Goal: Transaction & Acquisition: Book appointment/travel/reservation

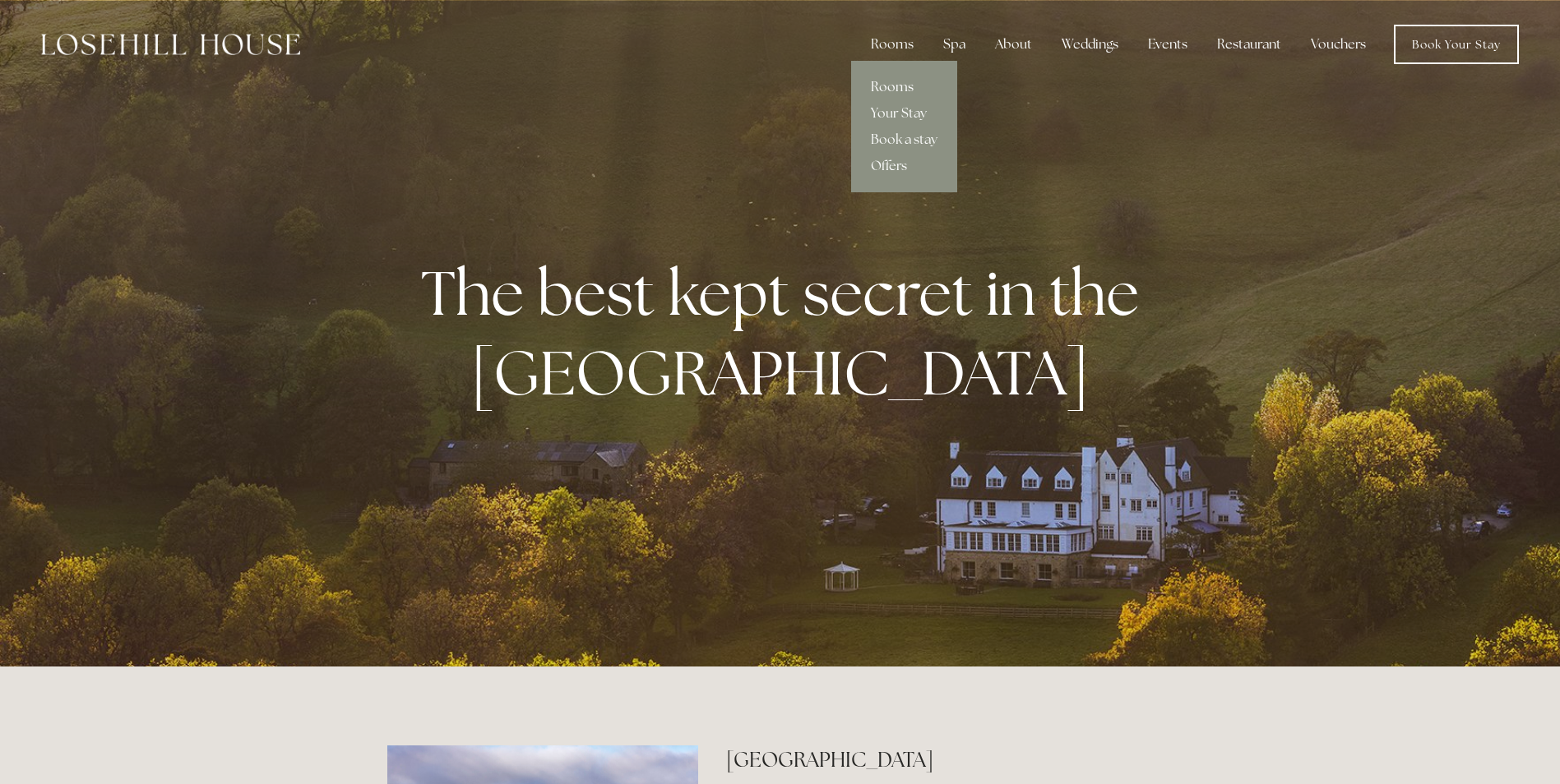
click at [907, 83] on link "Rooms" at bounding box center [904, 87] width 106 height 27
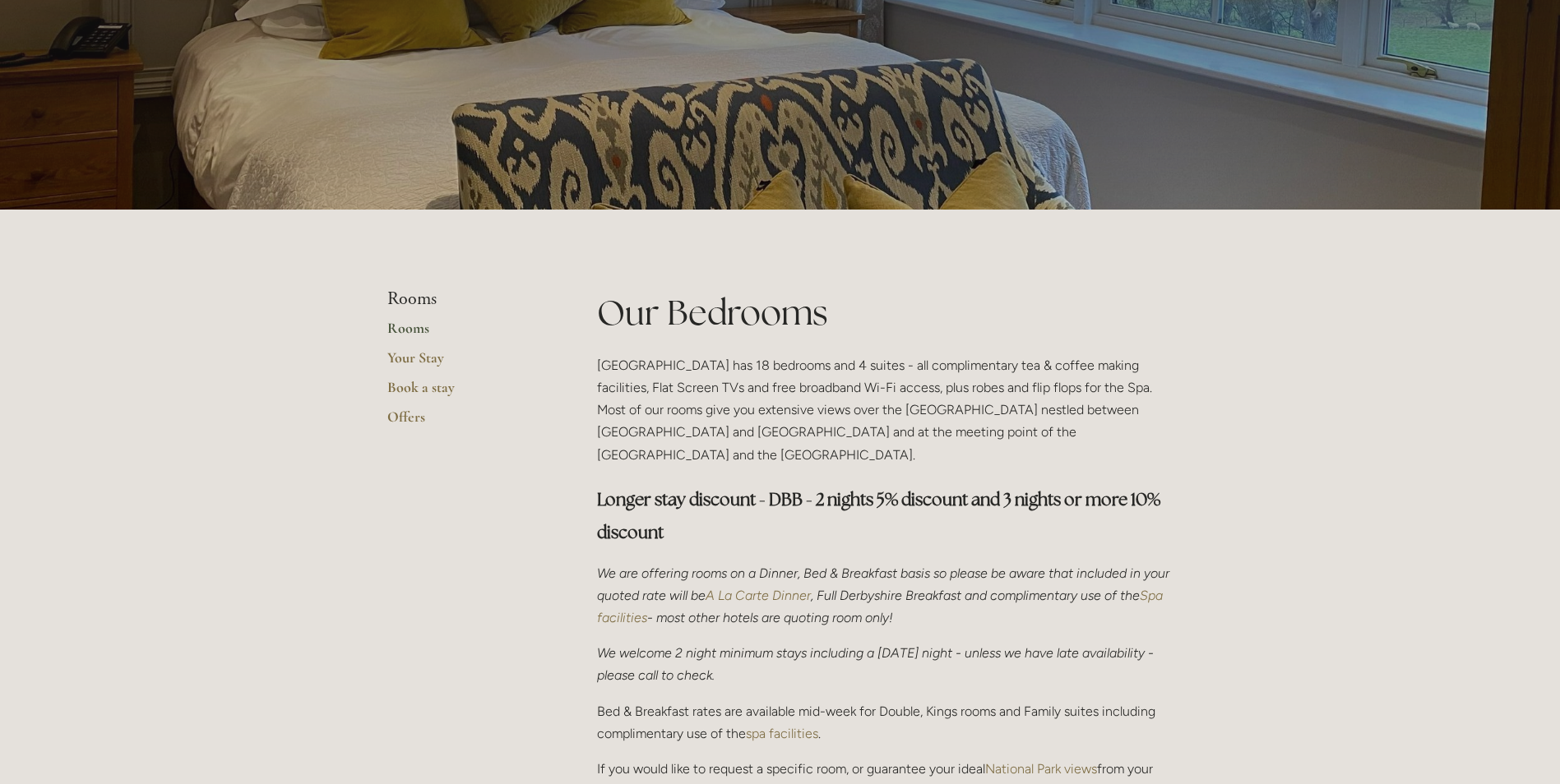
scroll to position [165, 0]
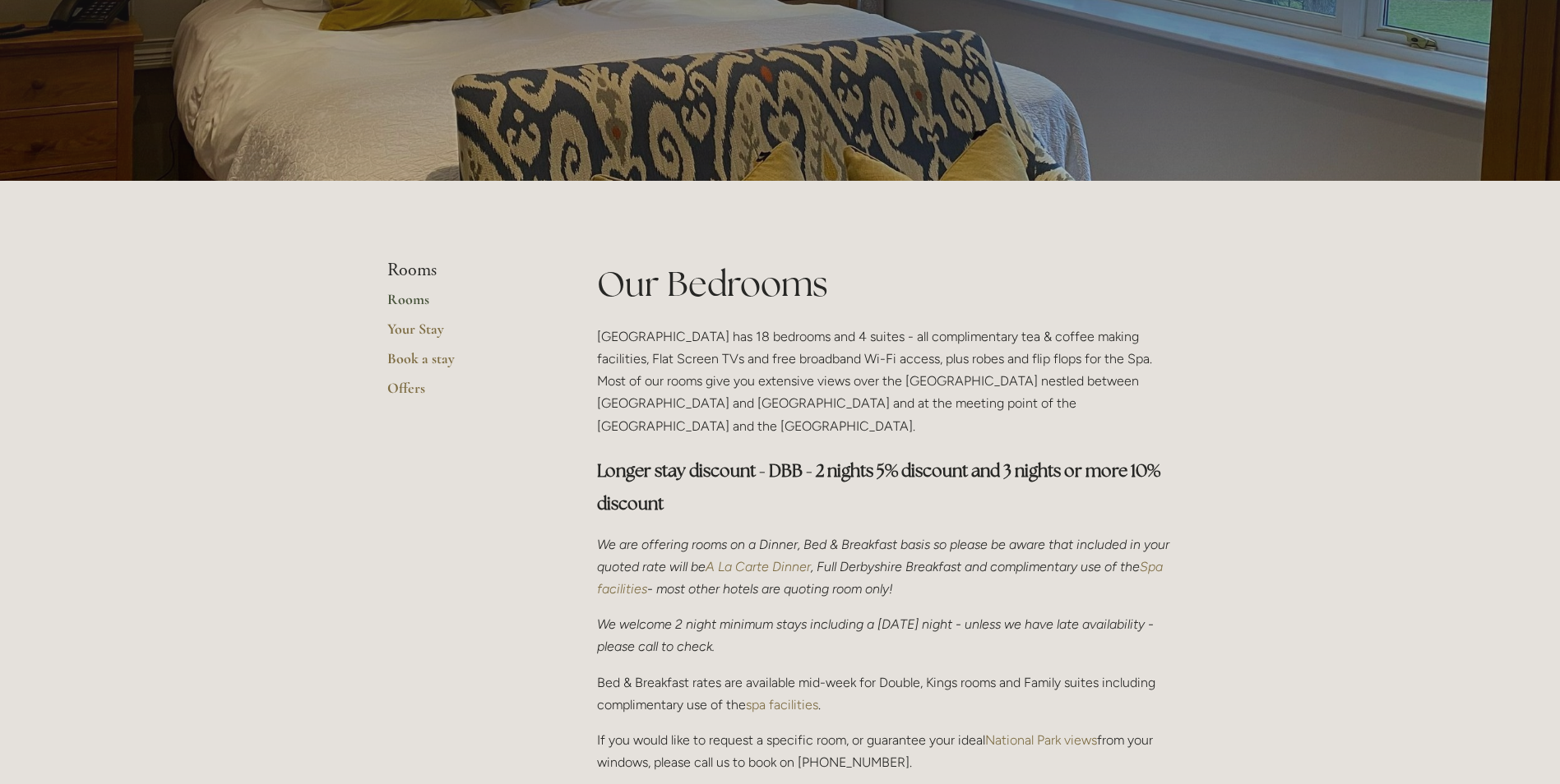
click at [418, 304] on link "Rooms" at bounding box center [465, 305] width 157 height 29
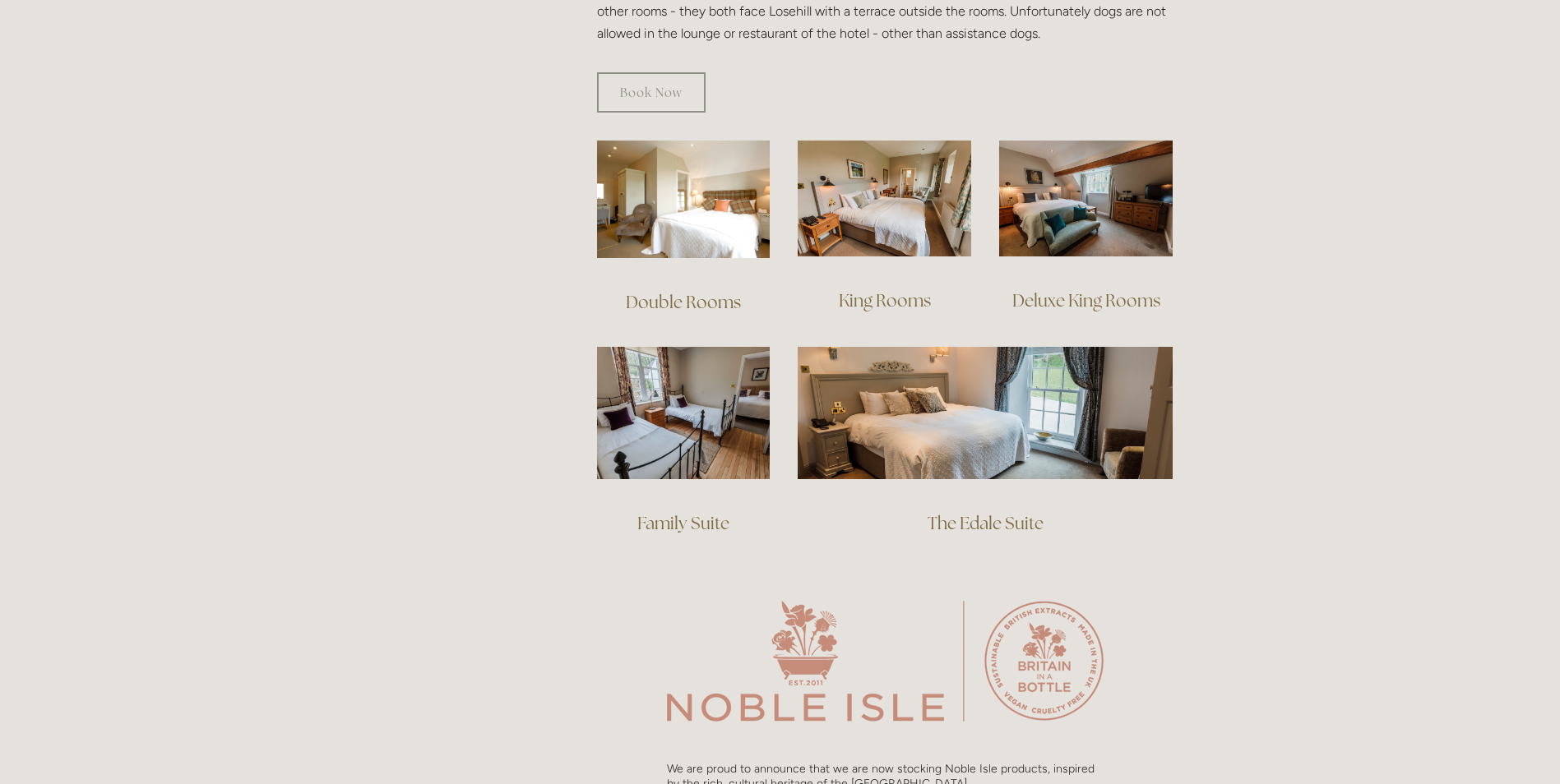
scroll to position [1069, 0]
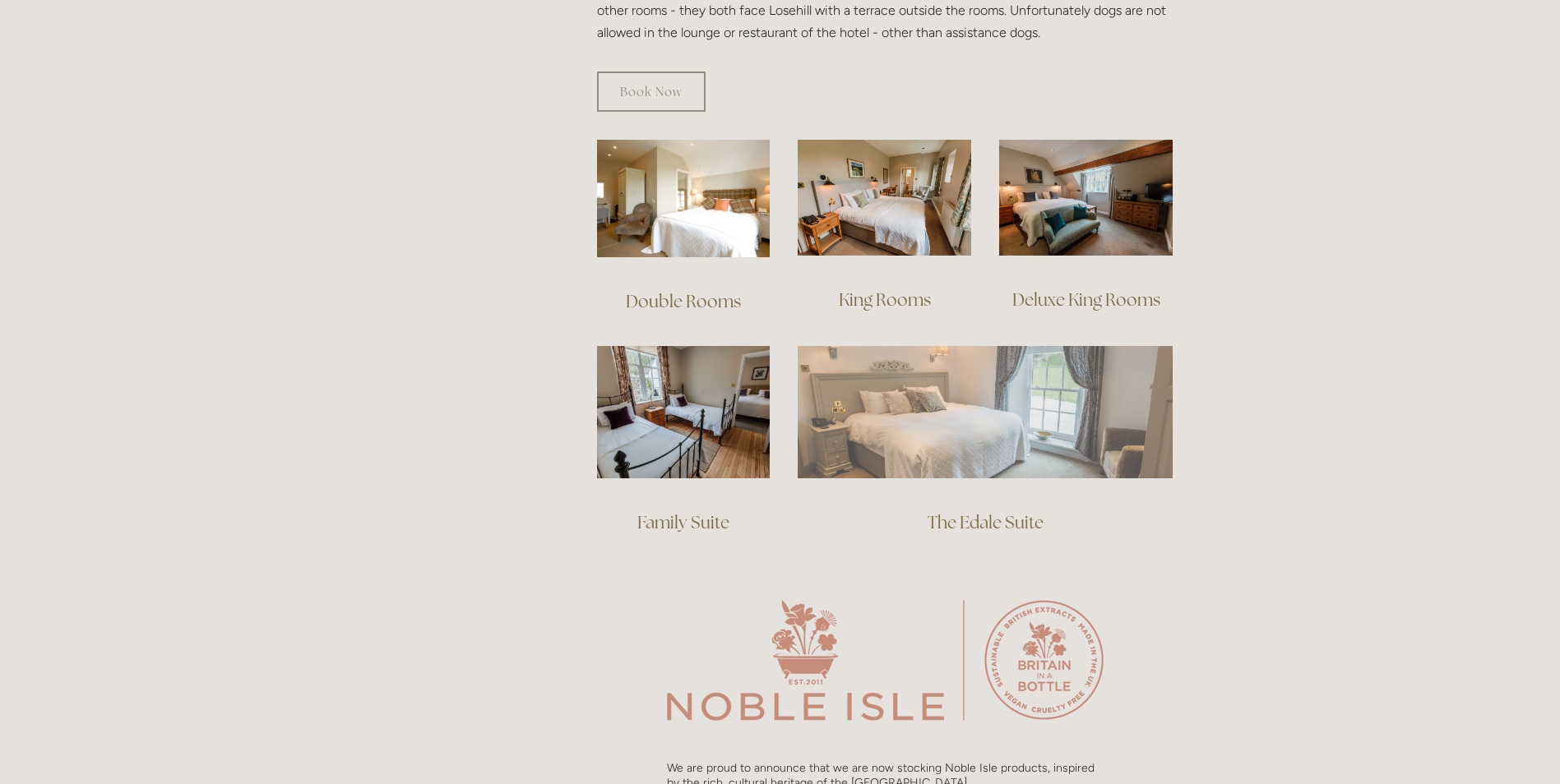
click at [931, 396] on img at bounding box center [985, 412] width 375 height 131
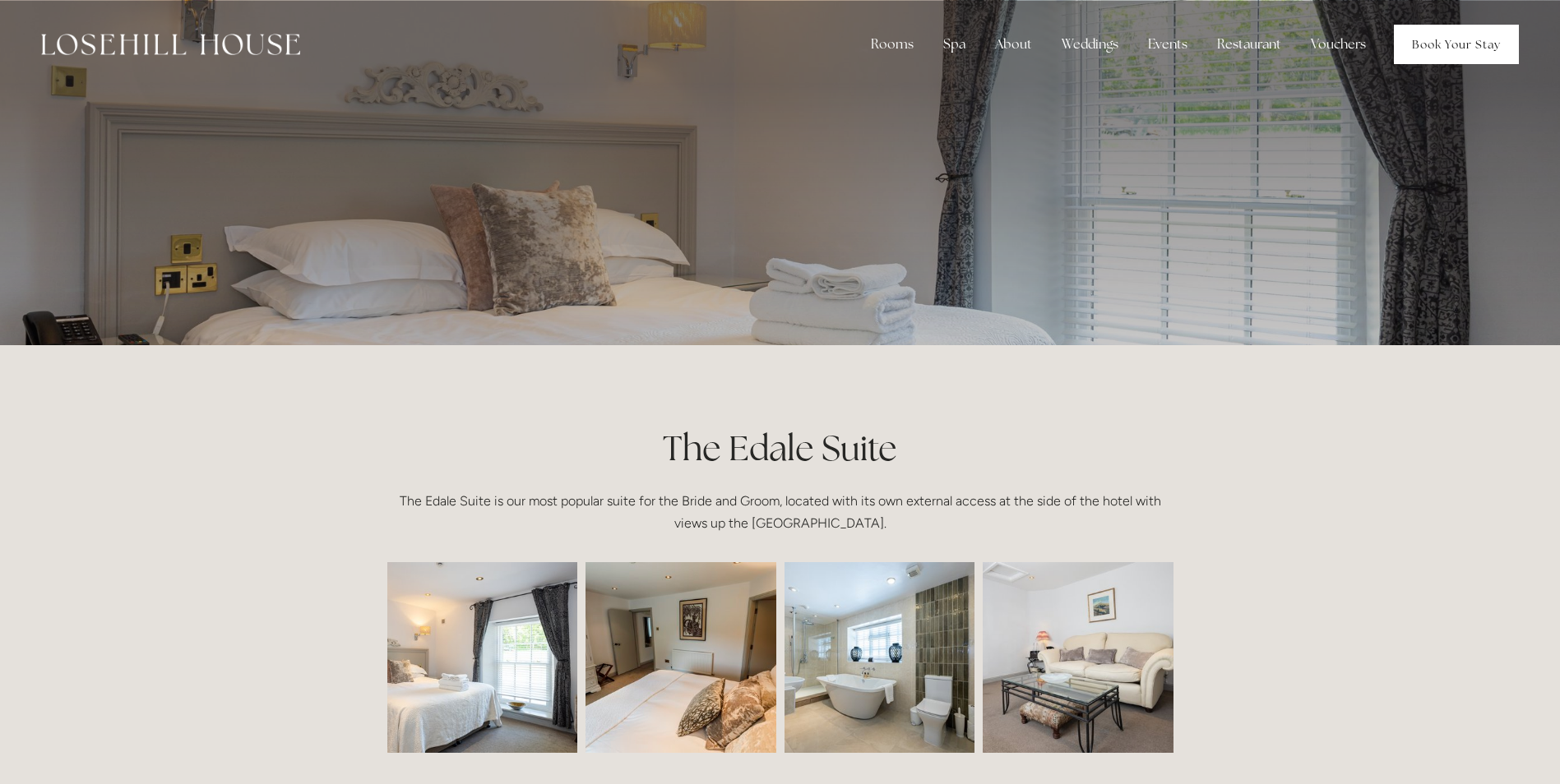
click at [1441, 35] on link "Book Your Stay" at bounding box center [1456, 44] width 125 height 40
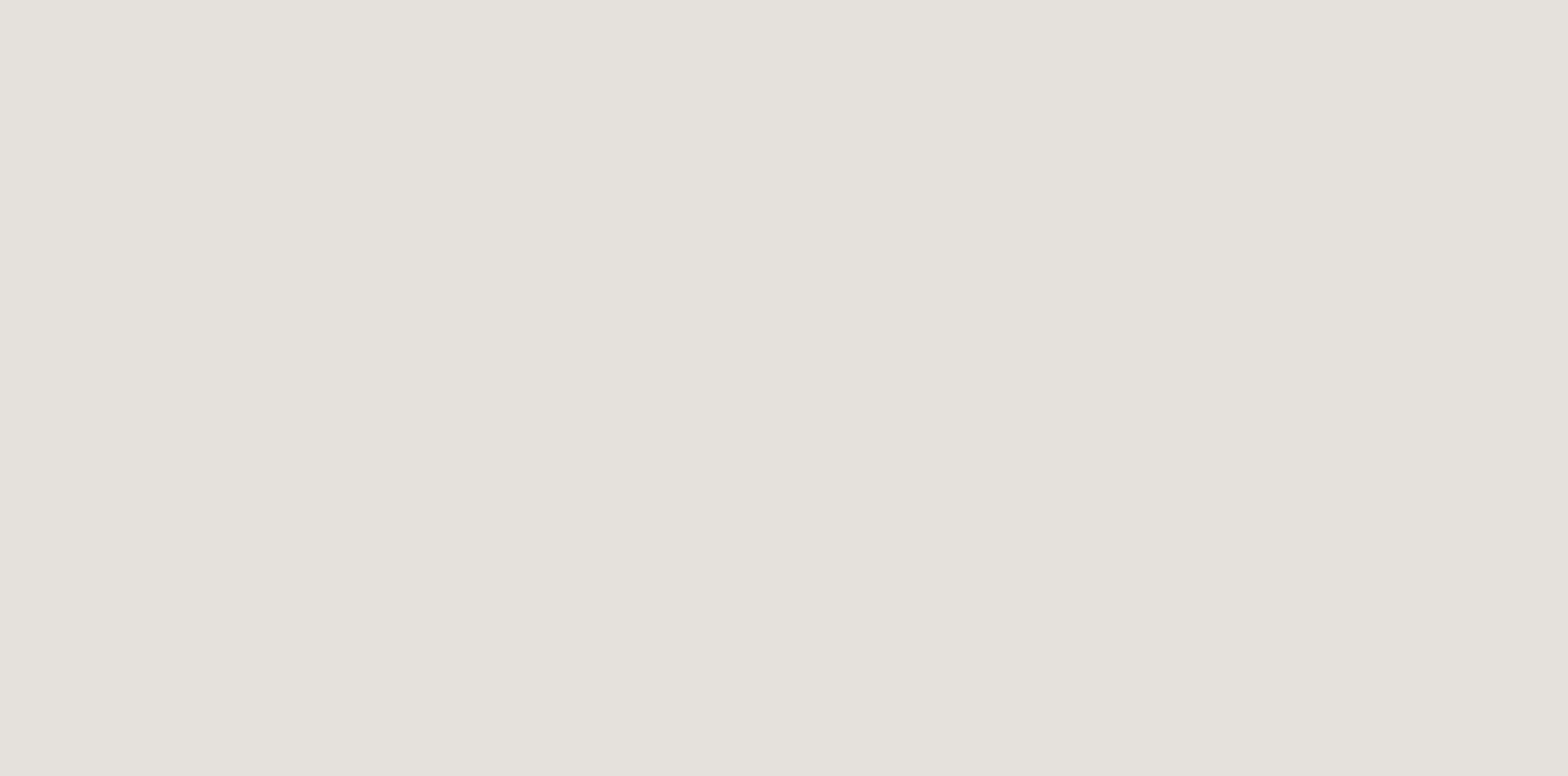
scroll to position [3644, 0]
